Goal: Information Seeking & Learning: Learn about a topic

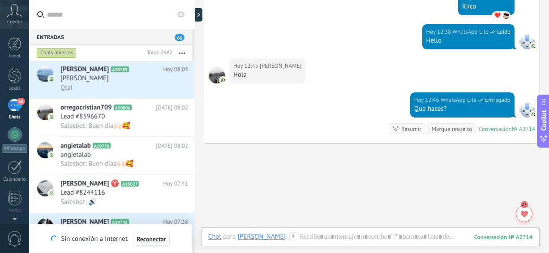
click at [21, 104] on span "66" at bounding box center [21, 101] width 8 height 7
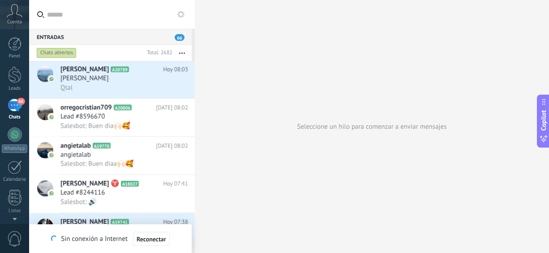
click at [21, 104] on span "66" at bounding box center [21, 101] width 8 height 7
click at [17, 134] on div at bounding box center [15, 134] width 14 height 14
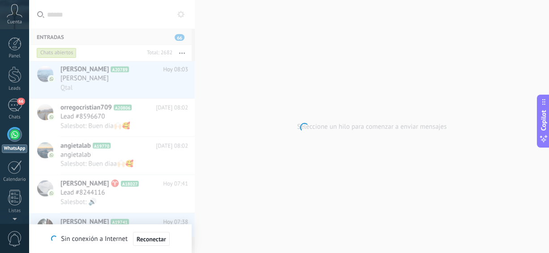
click at [17, 134] on div at bounding box center [15, 134] width 14 height 14
click at [17, 99] on span "66" at bounding box center [21, 101] width 8 height 7
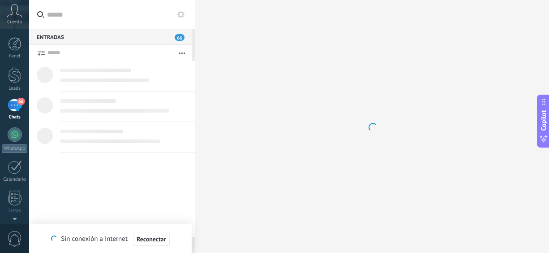
click at [17, 99] on span "66" at bounding box center [21, 101] width 8 height 7
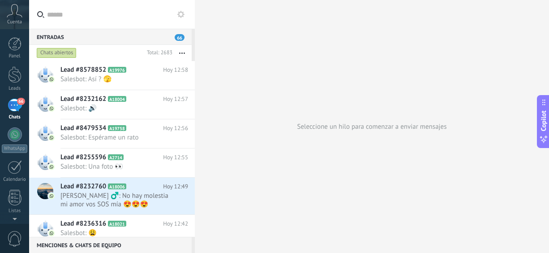
click at [13, 108] on div "66" at bounding box center [15, 105] width 14 height 13
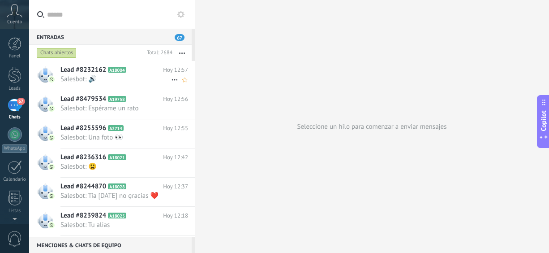
click at [95, 80] on span "Salesbot: 🔊" at bounding box center [115, 79] width 111 height 9
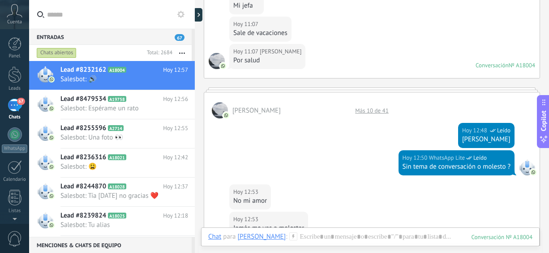
scroll to position [572, 0]
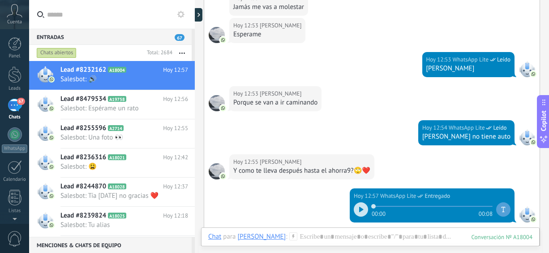
click at [358, 202] on div at bounding box center [361, 209] width 14 height 14
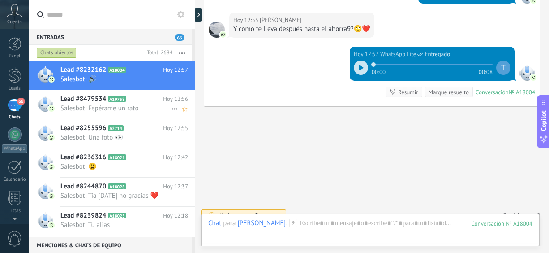
click at [91, 109] on span "Salesbot: Espérame un rato" at bounding box center [115, 108] width 111 height 9
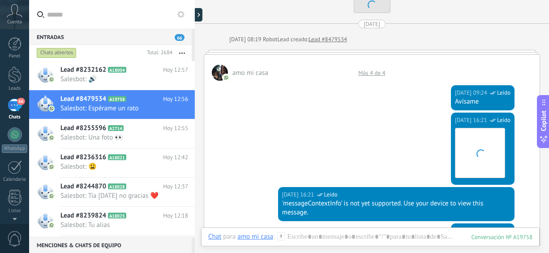
scroll to position [37, 0]
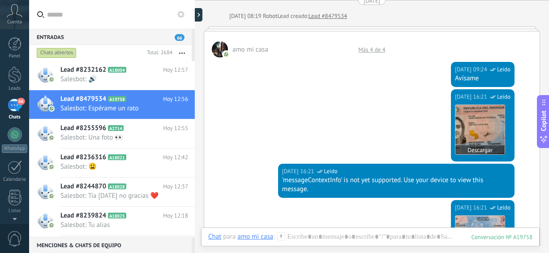
click at [464, 128] on img at bounding box center [480, 129] width 49 height 49
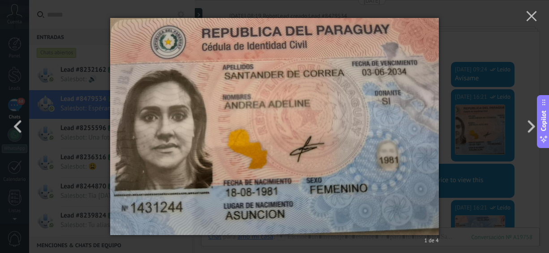
click at [535, 59] on div "1 de 4" at bounding box center [274, 126] width 549 height 253
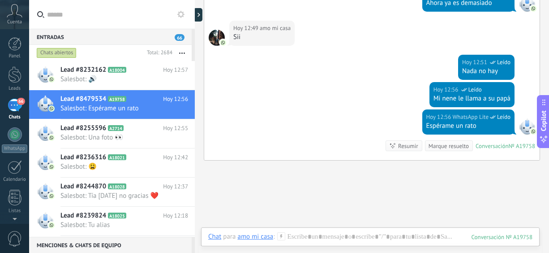
scroll to position [1534, 0]
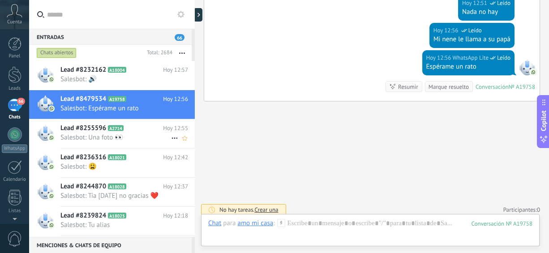
click at [138, 142] on div "Lead #8255596 A2714 [DATE] 12:55 Salesbot: Una foto 👀" at bounding box center [127, 133] width 134 height 28
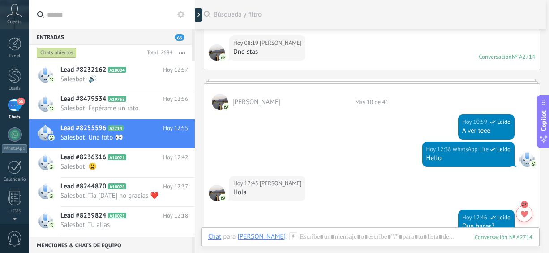
scroll to position [693, 0]
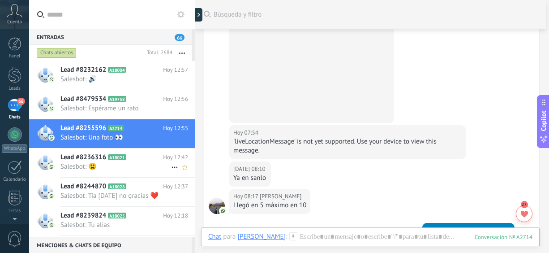
click at [109, 164] on span "Salesbot: 😩" at bounding box center [115, 166] width 111 height 9
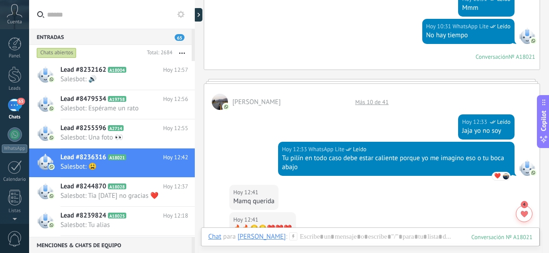
scroll to position [1044, 0]
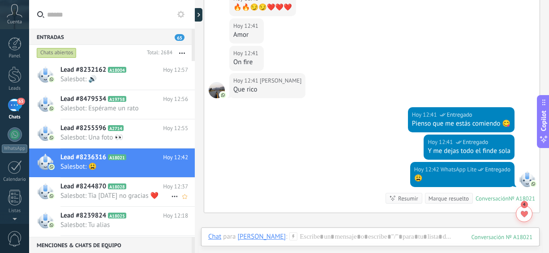
click at [123, 190] on h2 "Lead #8244870 A18028" at bounding box center [111, 186] width 103 height 9
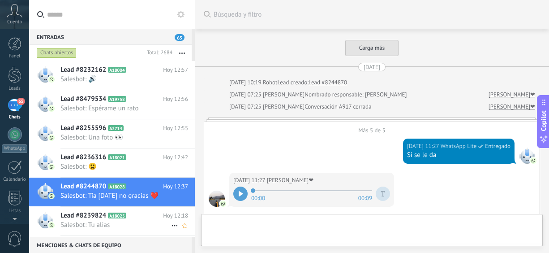
scroll to position [1545, 0]
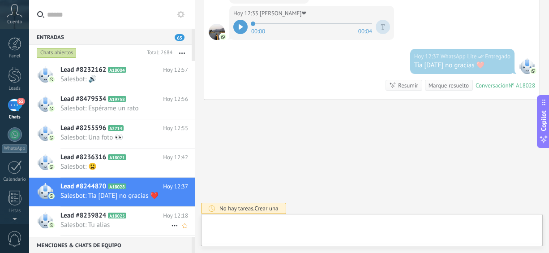
click at [139, 217] on h2 "Lead #8239824 A18025" at bounding box center [111, 215] width 103 height 9
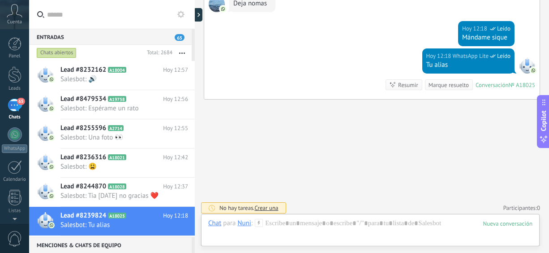
scroll to position [970, 0]
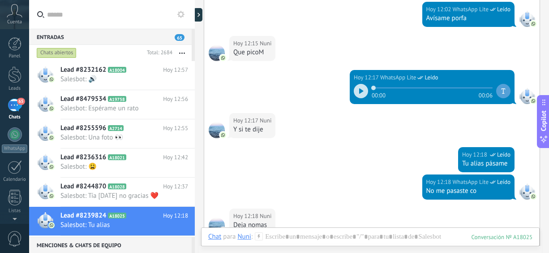
click at [361, 84] on div at bounding box center [361, 91] width 14 height 14
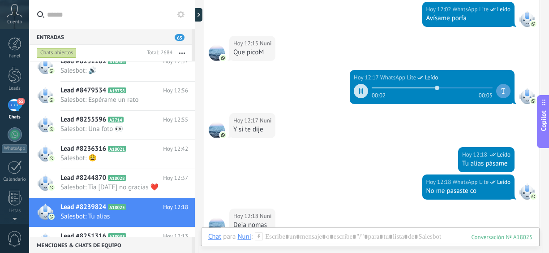
scroll to position [162, 0]
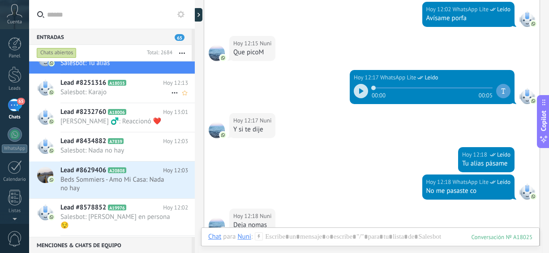
click at [121, 97] on div "Lead #8251316 A18035 [DATE] 12:13 Salesbot: Karajo" at bounding box center [127, 88] width 134 height 28
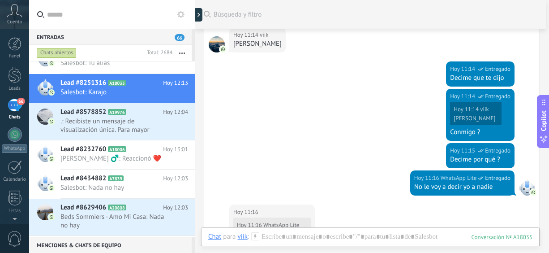
scroll to position [1355, 0]
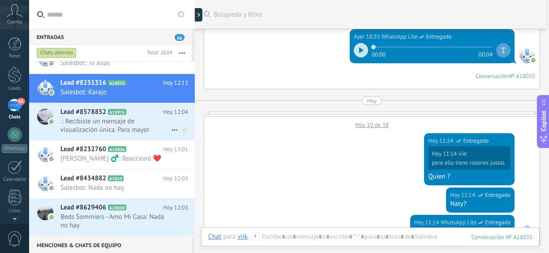
click at [124, 125] on span ".: Recibiste un mensaje de visualización única. Para mayor privacidad, solo pue…" at bounding box center [115, 125] width 111 height 17
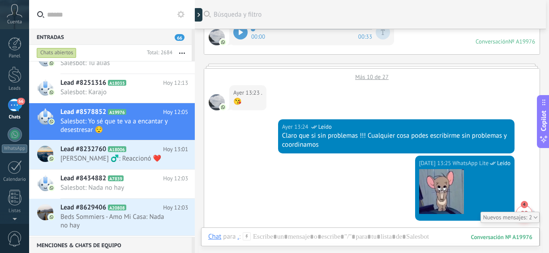
scroll to position [101, 0]
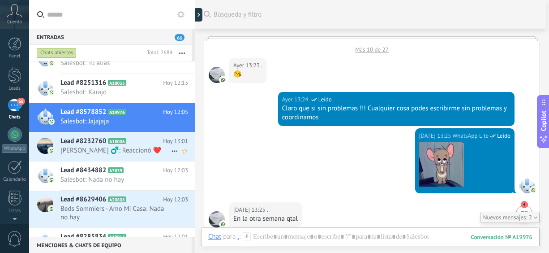
click at [98, 146] on span "[PERSON_NAME] ‍♂️: Reaccionó ❤️" at bounding box center [115, 150] width 111 height 9
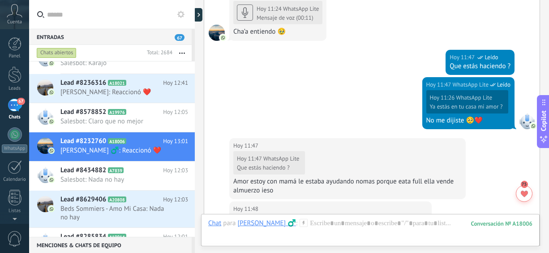
scroll to position [723, 0]
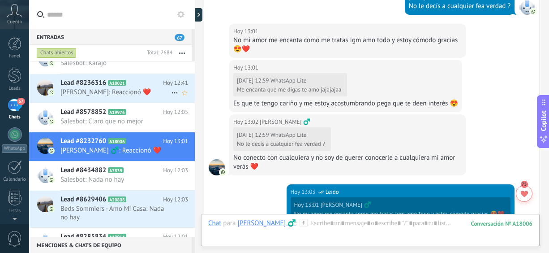
click at [105, 88] on span "[PERSON_NAME]: Reaccionó ❤️" at bounding box center [115, 92] width 111 height 9
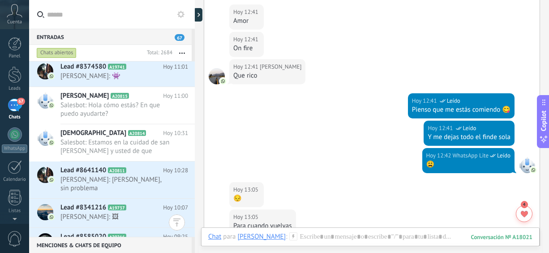
scroll to position [623, 0]
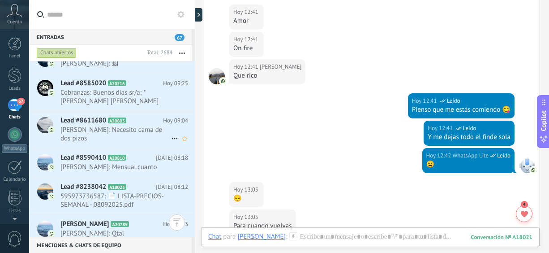
click at [109, 130] on span "[PERSON_NAME]: Necesito cama de dos pizos" at bounding box center [115, 133] width 111 height 17
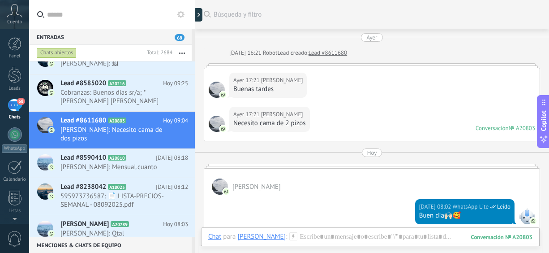
click at [467, 50] on div "[DATE] 16:21 Robot Lead creado: Lead #8611680" at bounding box center [382, 52] width 306 height 9
click at [112, 88] on span "Cobranzas: Buenos dias sr/a; *[PERSON_NAME] [PERSON_NAME] 7623073 * , abona *[D…" at bounding box center [115, 96] width 111 height 17
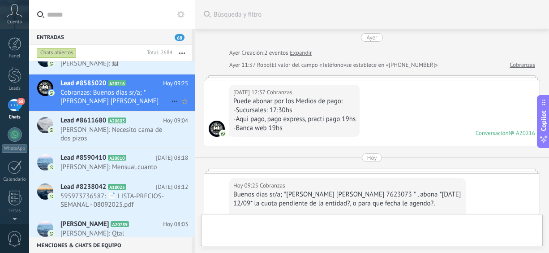
scroll to position [95, 0]
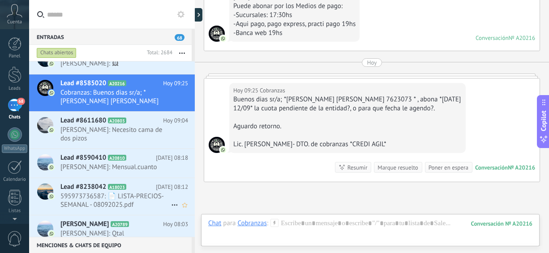
click at [116, 194] on span "595973736587: 📄 LISTA-PRECIOS-SEMANAL - 08092025.pdf" at bounding box center [115, 200] width 111 height 17
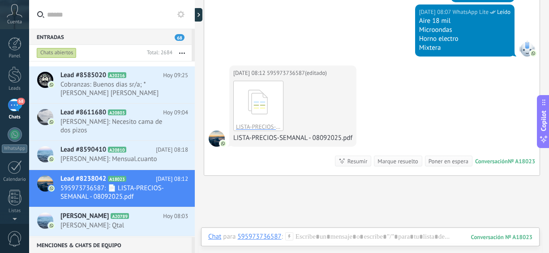
scroll to position [776, 0]
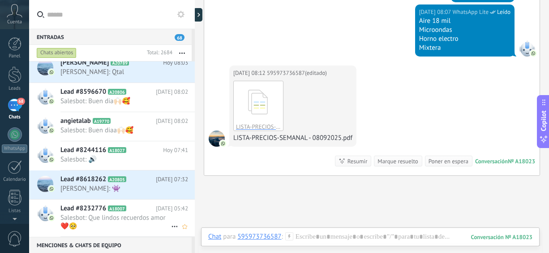
click at [137, 228] on span "Salesbot: Que lindos recuerdos amor ❤️🥺" at bounding box center [115, 221] width 111 height 17
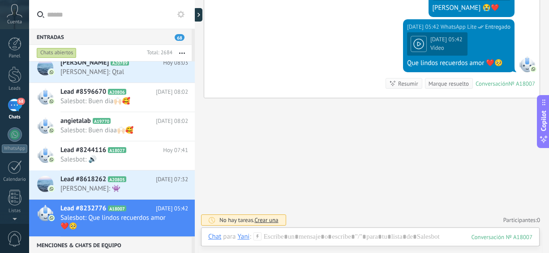
scroll to position [64, 0]
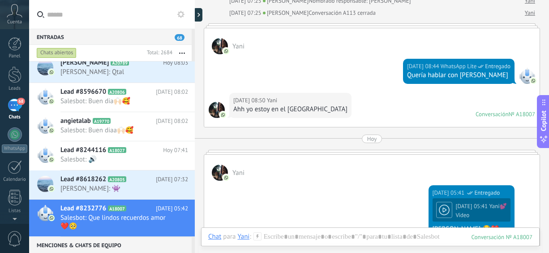
click at [195, 189] on div at bounding box center [195, 126] width 0 height 253
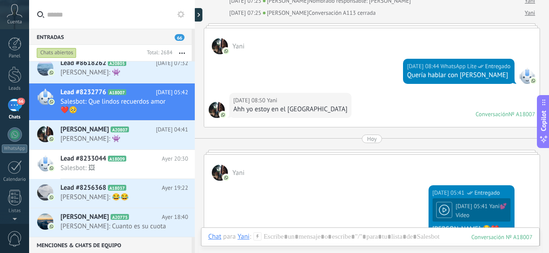
click at [180, 50] on button "button" at bounding box center [182, 53] width 19 height 16
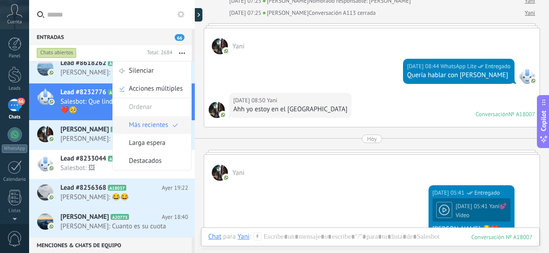
click at [157, 122] on span "Más recientes" at bounding box center [148, 125] width 39 height 18
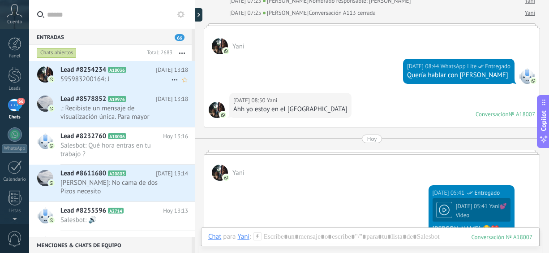
click at [135, 77] on span "595983200164: J" at bounding box center [115, 79] width 111 height 9
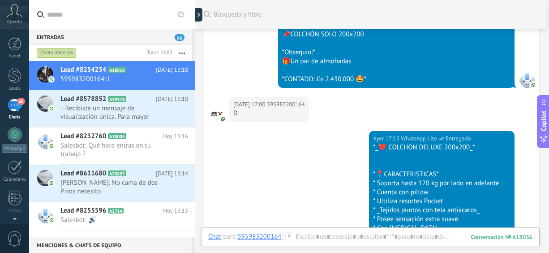
scroll to position [1718, 0]
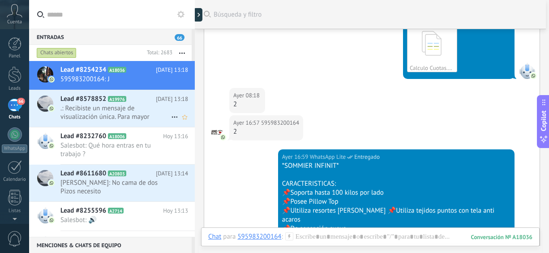
click at [113, 114] on span ".: Recibiste un mensaje de visualización única. Para mayor privacidad, solo pue…" at bounding box center [115, 112] width 111 height 17
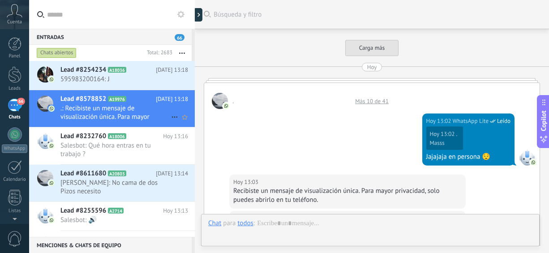
scroll to position [484, 0]
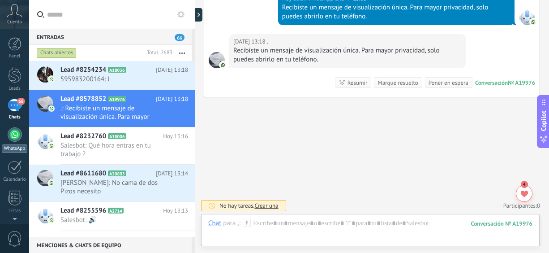
click at [14, 134] on div at bounding box center [15, 134] width 14 height 14
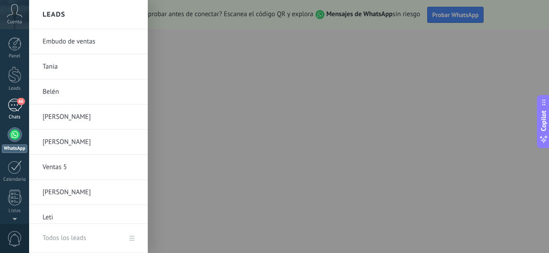
click at [13, 104] on div "66" at bounding box center [15, 105] width 14 height 13
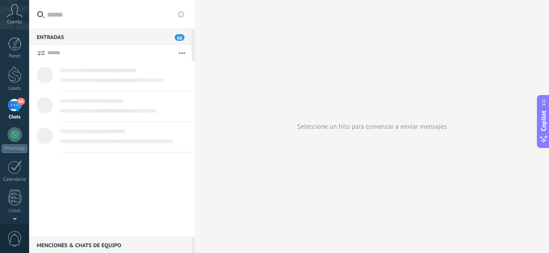
click at [13, 104] on div "66" at bounding box center [15, 105] width 14 height 13
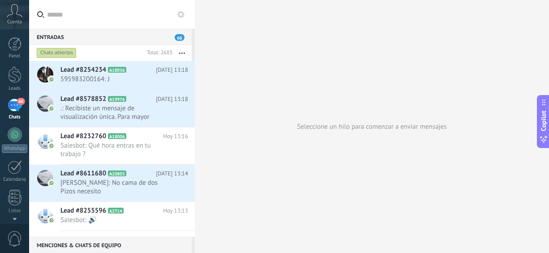
click at [16, 111] on div "66" at bounding box center [15, 105] width 14 height 13
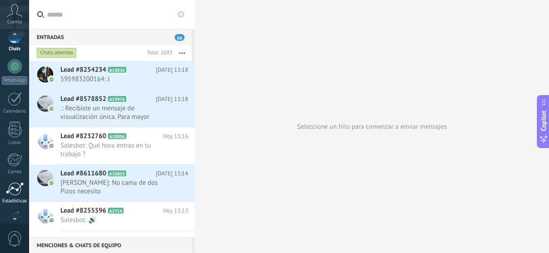
scroll to position [89, 0]
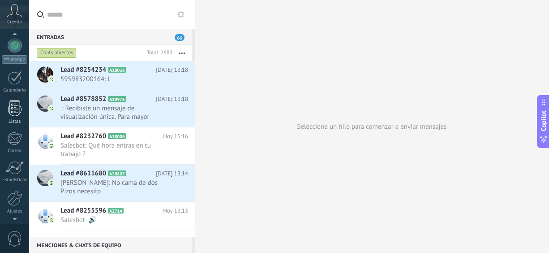
click at [21, 112] on link "Listas" at bounding box center [14, 112] width 29 height 24
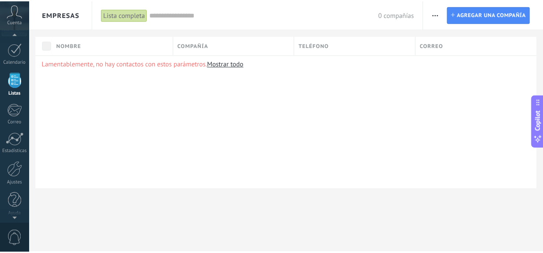
scroll to position [119, 0]
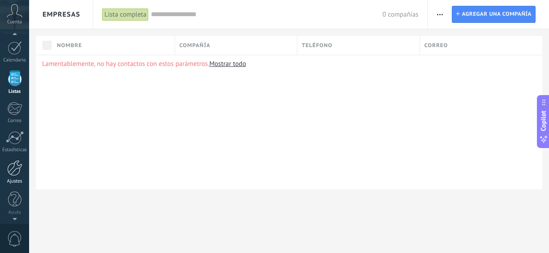
click at [14, 175] on link "Ajustes" at bounding box center [14, 172] width 29 height 24
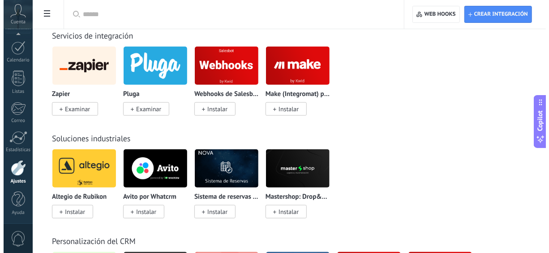
scroll to position [2210, 0]
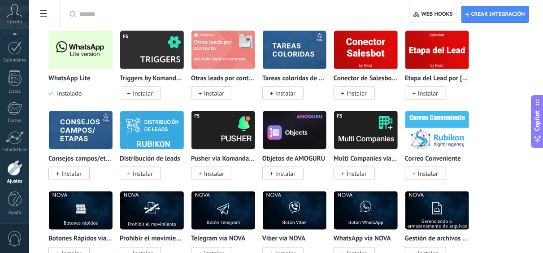
click at [77, 44] on img at bounding box center [81, 49] width 64 height 43
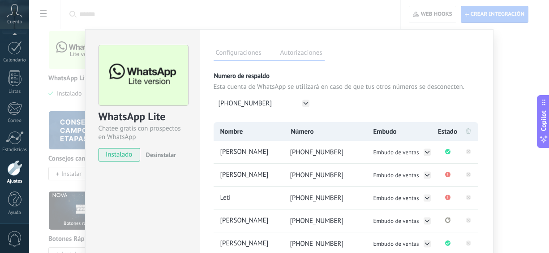
scroll to position [143, 0]
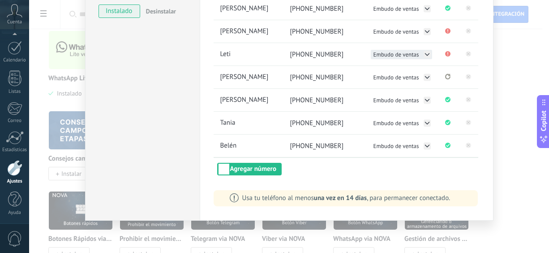
click at [425, 55] on icon at bounding box center [427, 54] width 7 height 7
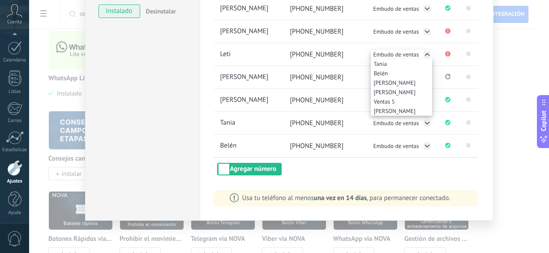
scroll to position [0, 0]
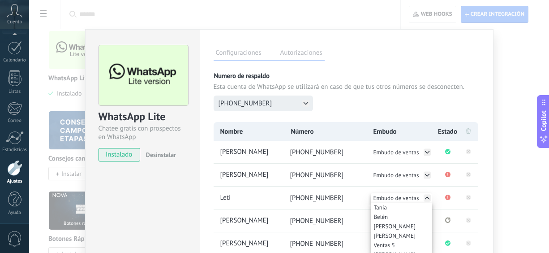
click at [306, 102] on icon at bounding box center [306, 103] width 4 height 2
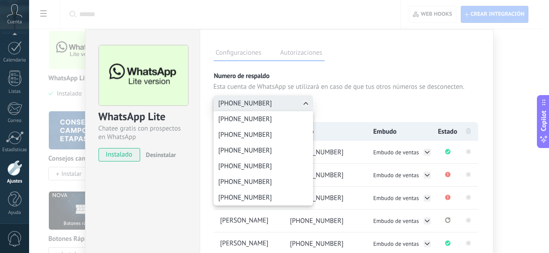
click at [306, 102] on div "[PHONE_NUMBER] [PHONE_NUMBER] [PHONE_NUMBER] [PHONE_NUMBER] [PHONE_NUMBER] [PHO…" at bounding box center [263, 103] width 99 height 16
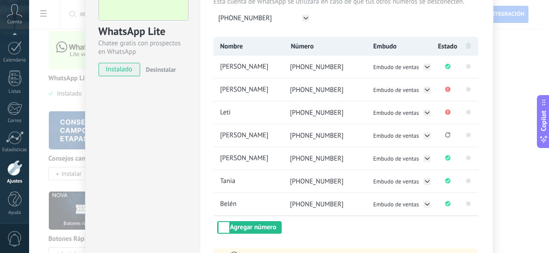
scroll to position [90, 0]
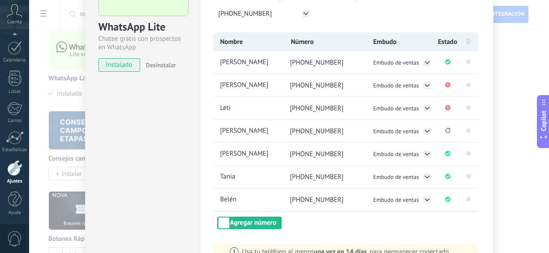
click at [543, 108] on div "Copilot" at bounding box center [543, 121] width 9 height 45
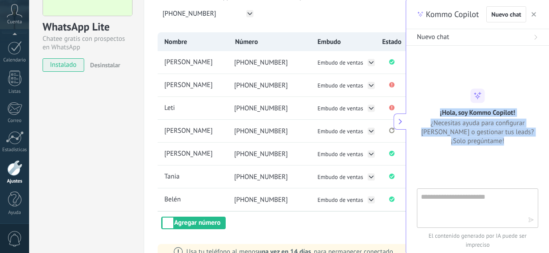
drag, startPoint x: 543, startPoint y: 108, endPoint x: 544, endPoint y: 127, distance: 18.8
click at [544, 127] on div "¡Hola, soy Kommo Copilot! ¿Necesitas ayuda para configurar [PERSON_NAME] o gest…" at bounding box center [477, 117] width 143 height 57
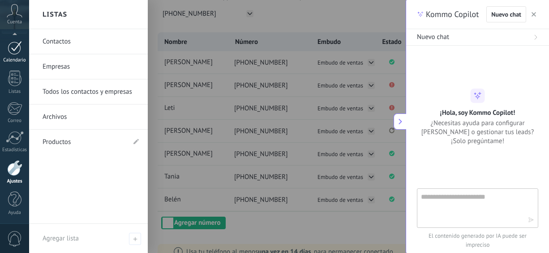
click at [12, 52] on div at bounding box center [15, 48] width 14 height 14
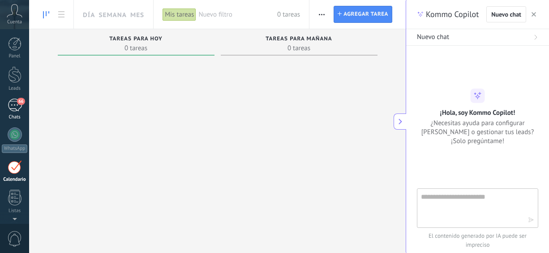
click at [15, 103] on div "66" at bounding box center [15, 105] width 14 height 13
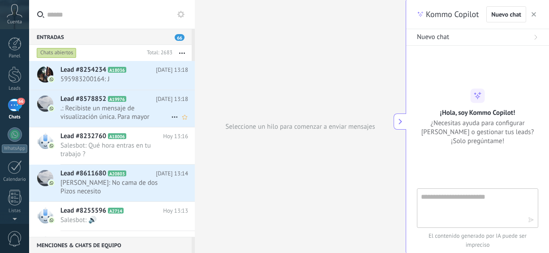
click at [95, 109] on span ".: Recibiste un mensaje de visualización única. Para mayor privacidad, solo pue…" at bounding box center [115, 112] width 111 height 17
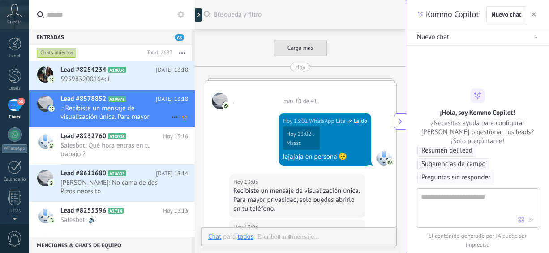
scroll to position [472, 0]
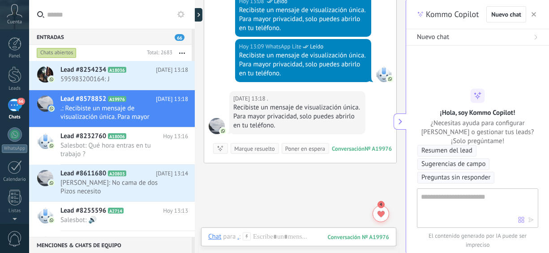
click at [535, 16] on icon "button" at bounding box center [534, 14] width 4 height 4
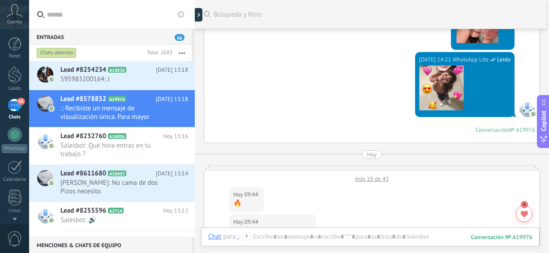
scroll to position [314, 0]
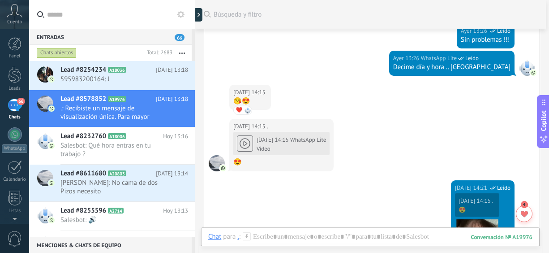
click at [243, 144] on div "[DATE] 14:15 WhatsApp Lite Vídeo 😍" at bounding box center [281, 149] width 96 height 36
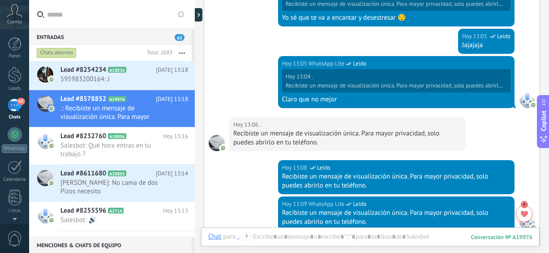
scroll to position [1622, 0]
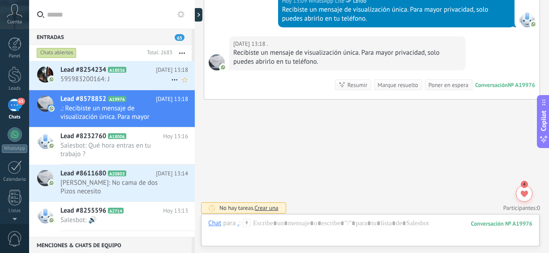
click at [138, 76] on span "595983200164: J" at bounding box center [115, 79] width 111 height 9
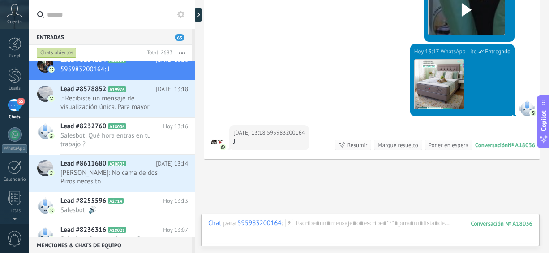
scroll to position [164, 0]
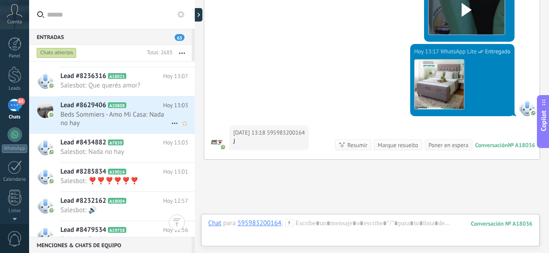
click at [127, 118] on span "Beds Sommiers - Amo Mi Casa: Nada no hay" at bounding box center [115, 118] width 111 height 17
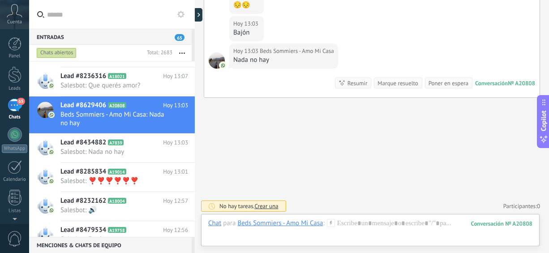
scroll to position [251, 0]
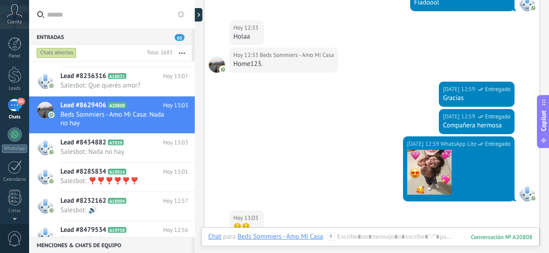
drag, startPoint x: 549, startPoint y: 91, endPoint x: 548, endPoint y: 107, distance: 16.2
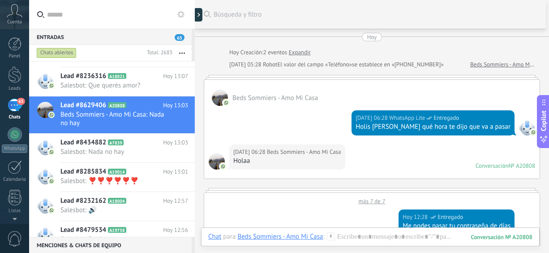
scroll to position [0, 0]
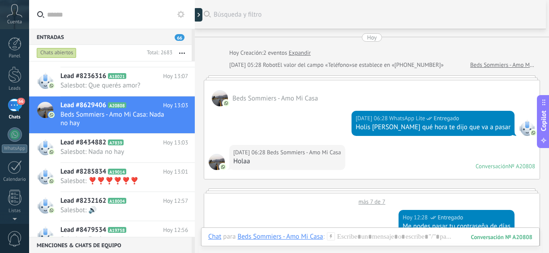
click at [181, 54] on button "button" at bounding box center [182, 53] width 19 height 16
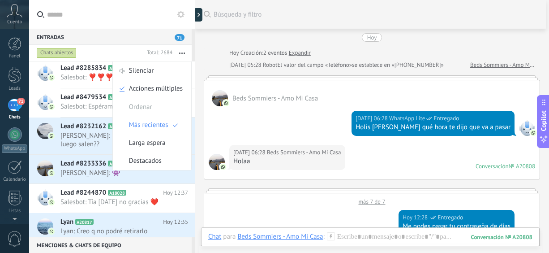
click at [66, 81] on span "Salesbot: ❣️❣️❣️❣️❣️❣️" at bounding box center [115, 77] width 111 height 9
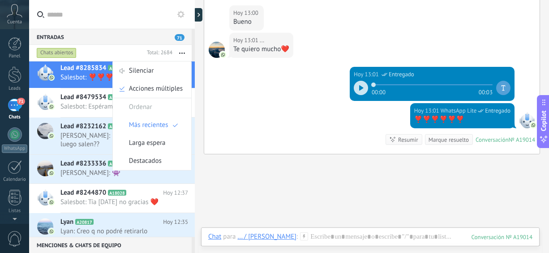
scroll to position [175, 0]
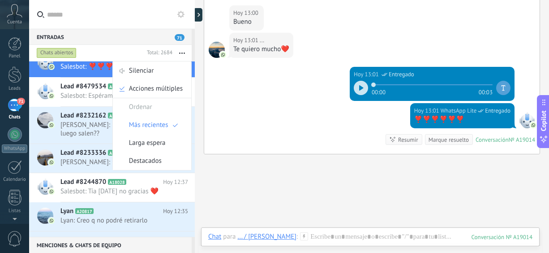
click at [361, 84] on div at bounding box center [361, 88] width 14 height 14
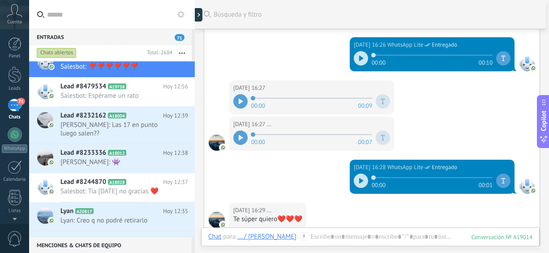
scroll to position [28, 0]
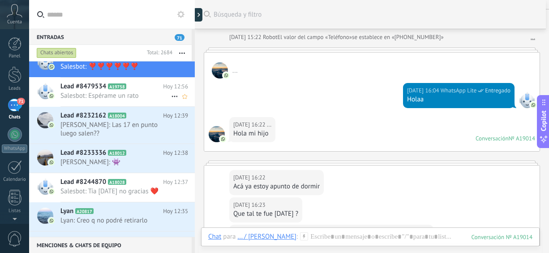
click at [110, 95] on span "Salesbot: Espérame un rato" at bounding box center [115, 95] width 111 height 9
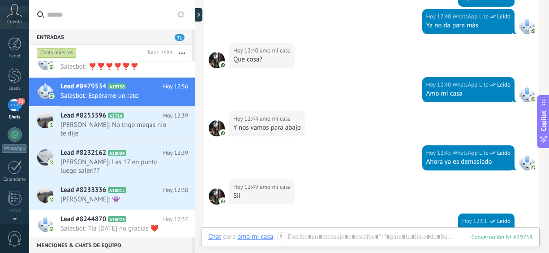
scroll to position [601, 0]
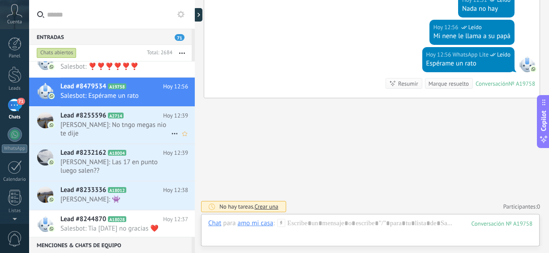
click at [86, 126] on span "[PERSON_NAME]: No tngo megas nio te dije" at bounding box center [115, 129] width 111 height 17
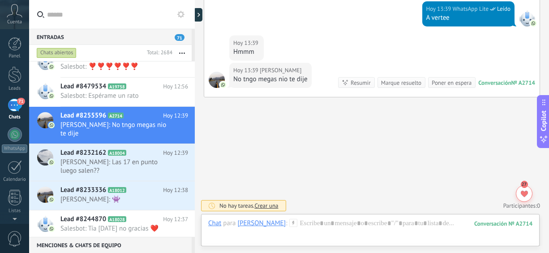
scroll to position [120, 0]
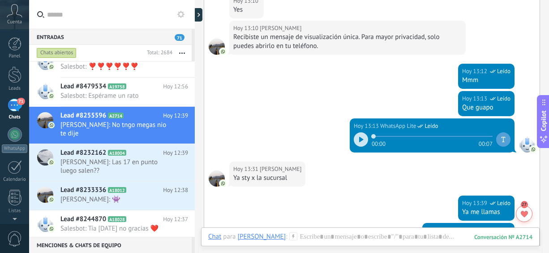
click at [362, 138] on div at bounding box center [361, 139] width 14 height 14
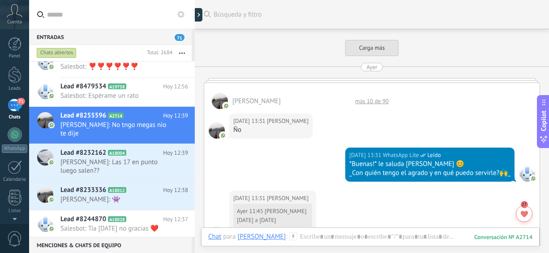
scroll to position [424, 0]
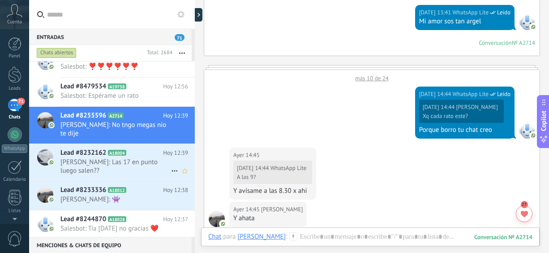
click at [81, 148] on span "Lead #8232162" at bounding box center [83, 152] width 46 height 9
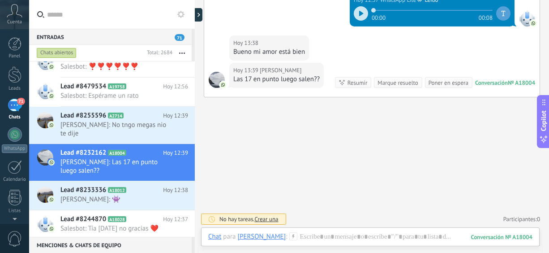
scroll to position [125, 0]
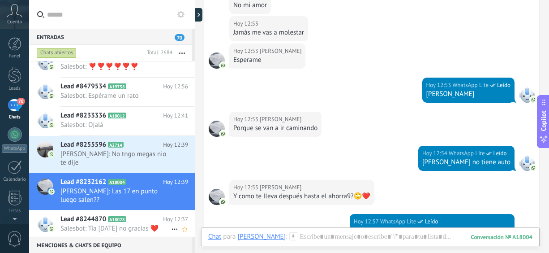
click at [78, 215] on span "Lead #8244870" at bounding box center [83, 219] width 46 height 9
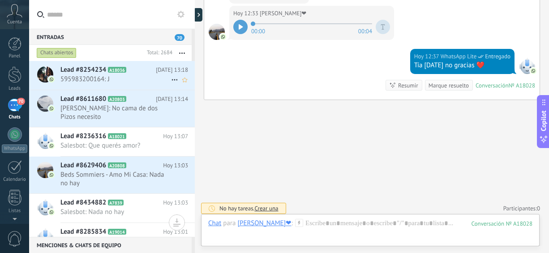
click at [101, 79] on span "595983200164: J" at bounding box center [115, 79] width 111 height 9
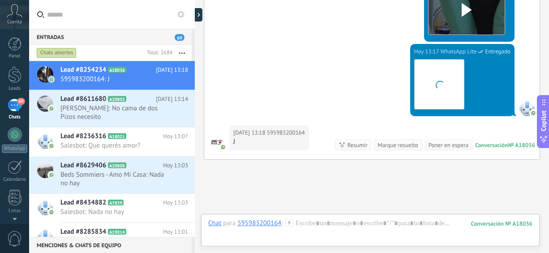
scroll to position [2381, 0]
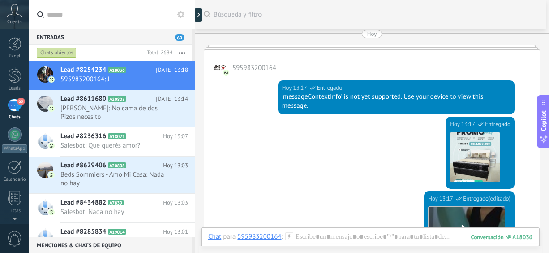
click at [465, 224] on use at bounding box center [467, 230] width 10 height 13
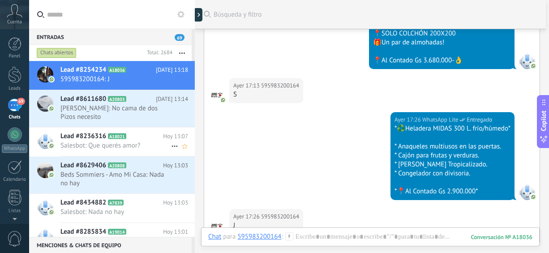
click at [162, 154] on div "Lead #8236316 A18021 [DATE] 13:07 Salesbot: Que querés amor?" at bounding box center [127, 141] width 134 height 28
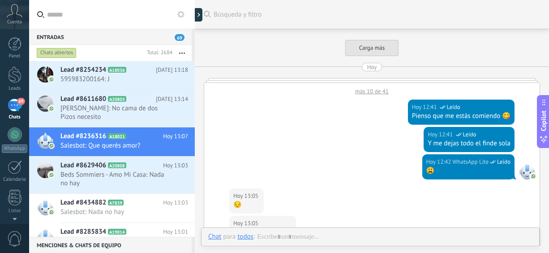
scroll to position [297, 0]
